Goal: Navigation & Orientation: Find specific page/section

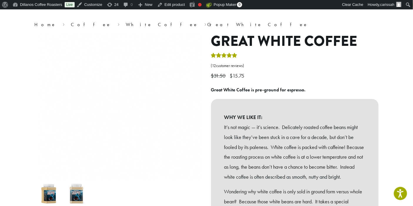
scroll to position [49, 0]
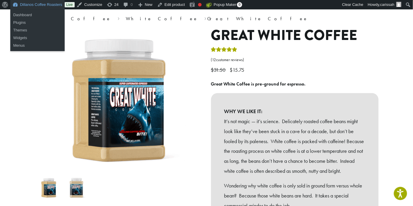
click at [36, 2] on link "Dillanos Coffee Roasters" at bounding box center [37, 4] width 54 height 9
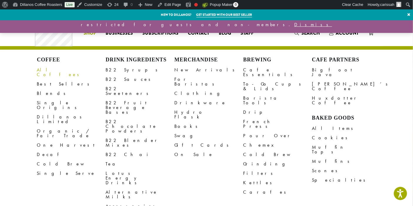
click at [51, 70] on link "All Coffees" at bounding box center [71, 72] width 69 height 14
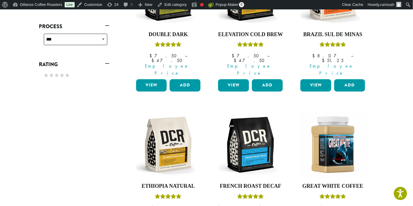
scroll to position [306, 0]
